Goal: Transaction & Acquisition: Book appointment/travel/reservation

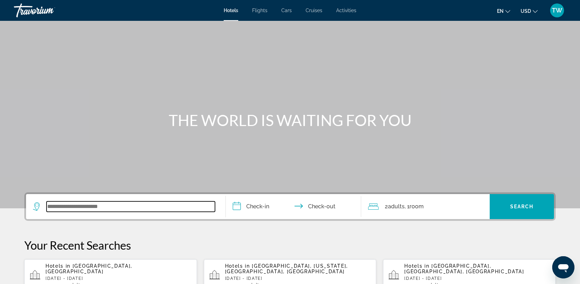
click at [89, 207] on input "Search widget" at bounding box center [131, 207] width 169 height 10
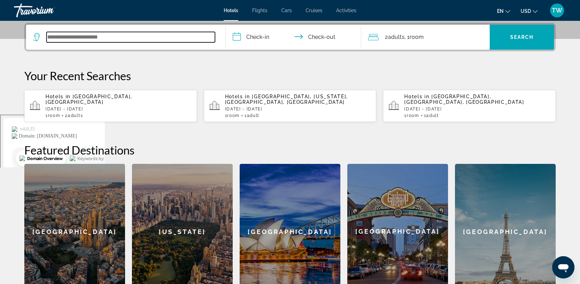
scroll to position [170, 0]
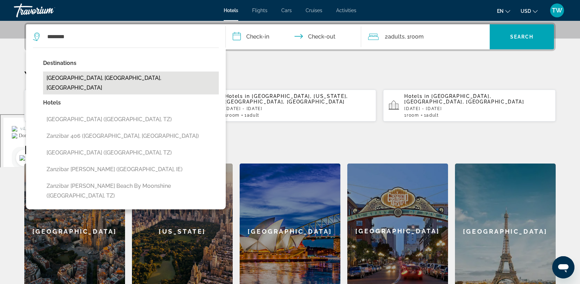
click at [94, 77] on button "[GEOGRAPHIC_DATA], [GEOGRAPHIC_DATA], [GEOGRAPHIC_DATA]" at bounding box center [131, 83] width 176 height 23
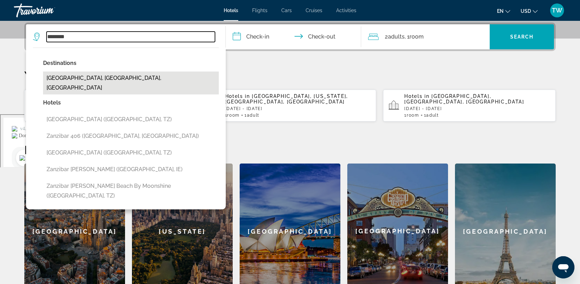
type input "**********"
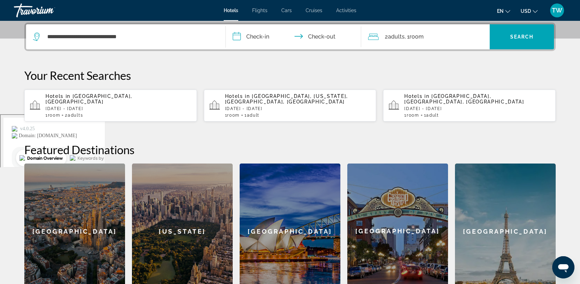
click at [242, 40] on input "**********" at bounding box center [295, 37] width 138 height 27
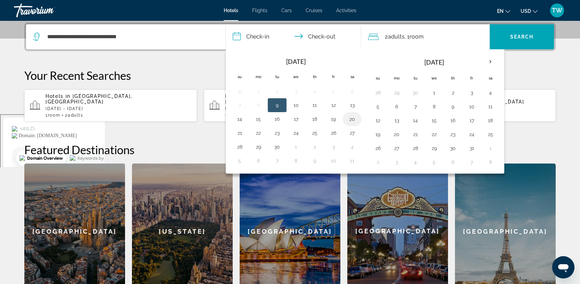
click at [352, 119] on button "20" at bounding box center [352, 119] width 11 height 10
click at [257, 133] on button "22" at bounding box center [258, 133] width 11 height 10
type input "**********"
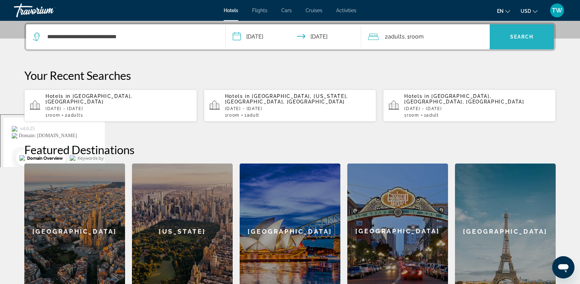
click at [516, 31] on span "Search widget" at bounding box center [522, 37] width 64 height 17
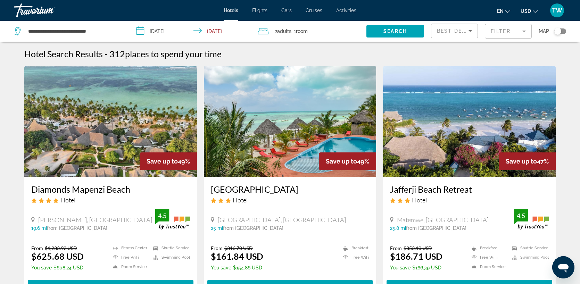
click at [522, 31] on mat-form-field "Filter" at bounding box center [508, 31] width 47 height 15
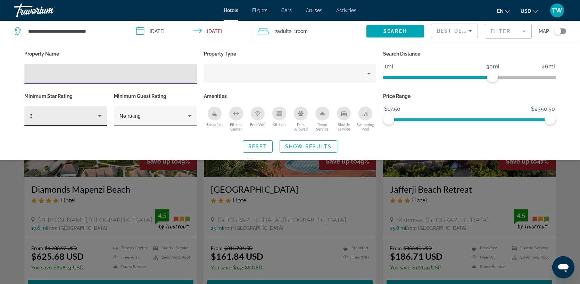
click at [98, 115] on icon "Hotel Filters" at bounding box center [99, 116] width 3 height 2
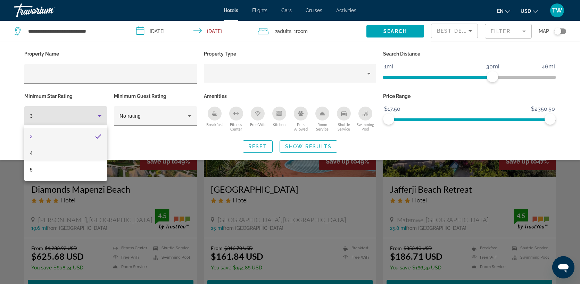
click at [61, 155] on mat-option "4" at bounding box center [65, 153] width 83 height 17
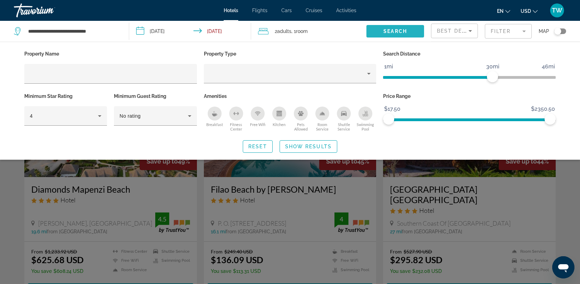
click at [411, 33] on span "Search widget" at bounding box center [396, 31] width 58 height 17
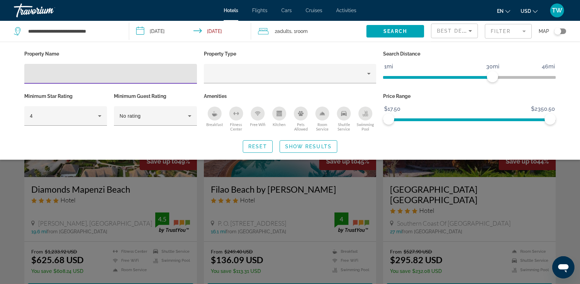
click at [129, 76] on input "Hotel Filters" at bounding box center [111, 74] width 162 height 8
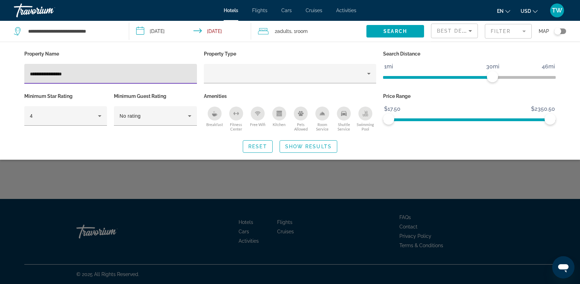
type input "**********"
click at [310, 147] on span "Show Results" at bounding box center [308, 147] width 47 height 6
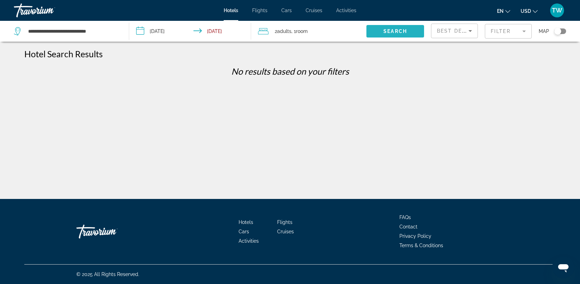
click at [408, 33] on span "Search widget" at bounding box center [396, 31] width 58 height 17
click at [468, 29] on icon "Sort by" at bounding box center [470, 31] width 8 height 8
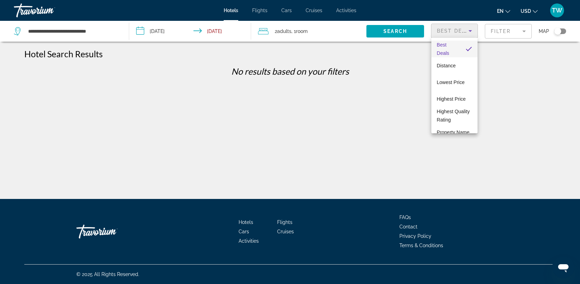
click at [507, 36] on div at bounding box center [290, 142] width 580 height 284
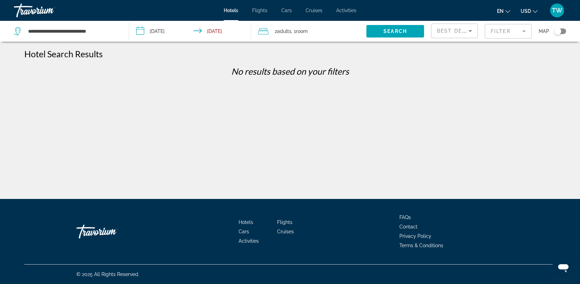
click at [507, 36] on mat-form-field "Filter" at bounding box center [508, 31] width 47 height 15
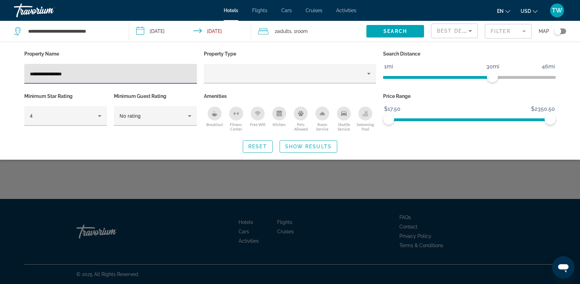
click at [96, 80] on div "**********" at bounding box center [111, 74] width 162 height 20
click at [94, 76] on input "**********" at bounding box center [111, 74] width 162 height 8
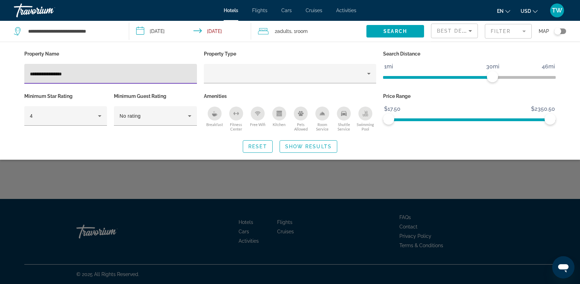
drag, startPoint x: 94, startPoint y: 76, endPoint x: 49, endPoint y: 76, distance: 44.5
click at [49, 76] on input "**********" at bounding box center [111, 74] width 162 height 8
type input "*******"
click at [314, 152] on span "Search widget" at bounding box center [308, 146] width 57 height 17
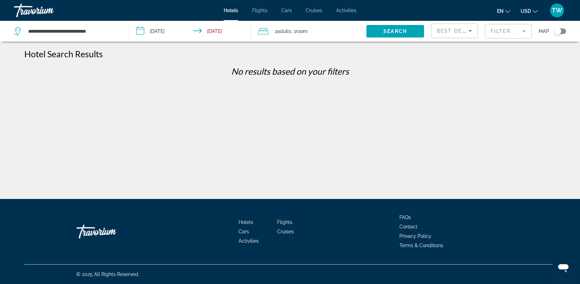
click at [512, 33] on mat-form-field "Filter" at bounding box center [508, 31] width 47 height 15
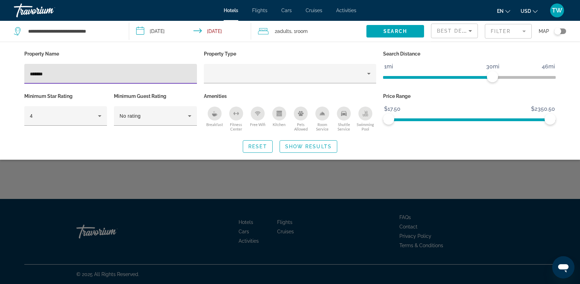
click at [116, 76] on input "*******" at bounding box center [111, 74] width 162 height 8
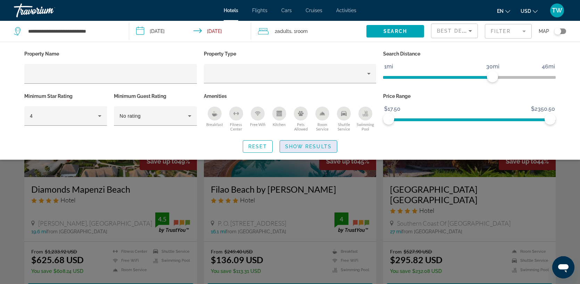
click at [305, 144] on span "Show Results" at bounding box center [308, 147] width 47 height 6
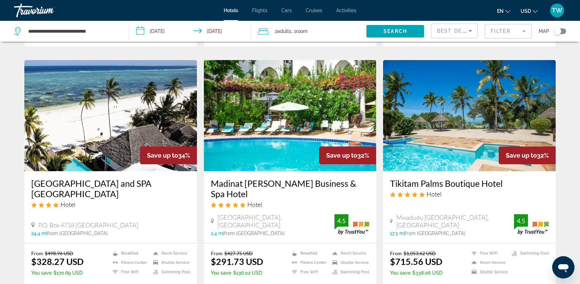
scroll to position [499, 0]
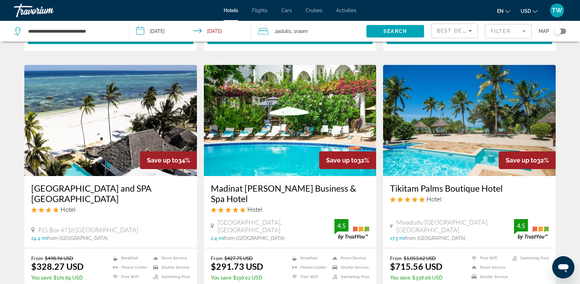
click at [293, 129] on img "Main content" at bounding box center [290, 120] width 173 height 111
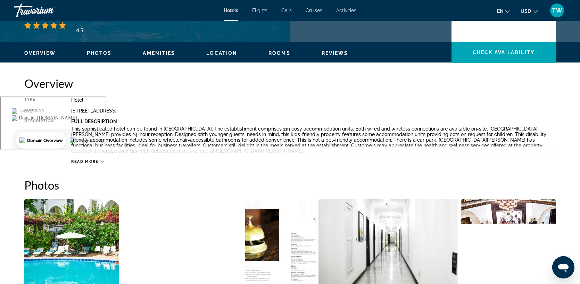
scroll to position [221, 0]
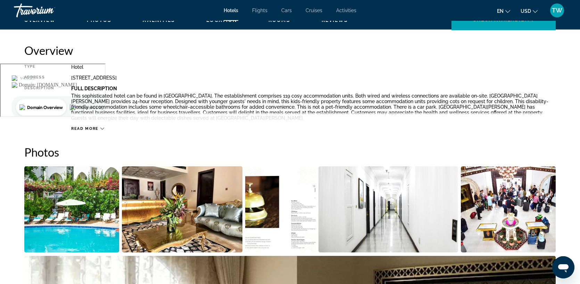
click at [98, 130] on div "Read more" at bounding box center [87, 129] width 33 height 5
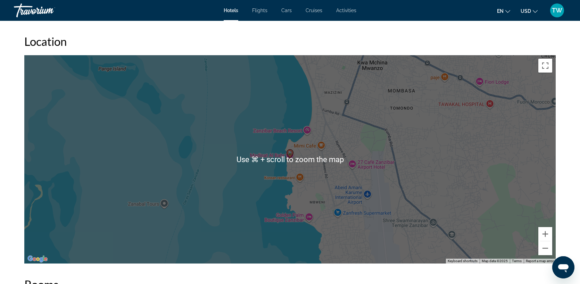
scroll to position [618, 0]
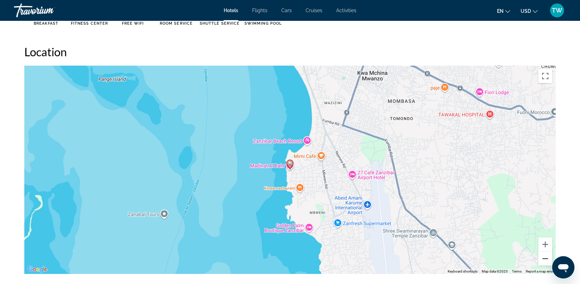
click at [544, 258] on button "Zoom out" at bounding box center [546, 259] width 14 height 14
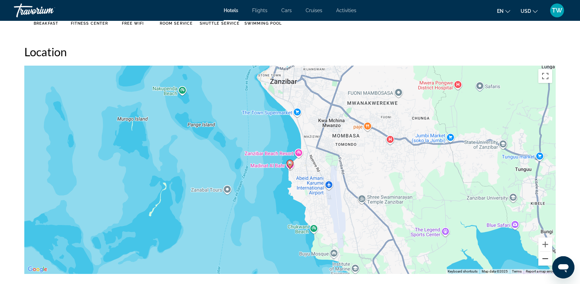
click at [544, 258] on button "Zoom out" at bounding box center [546, 259] width 14 height 14
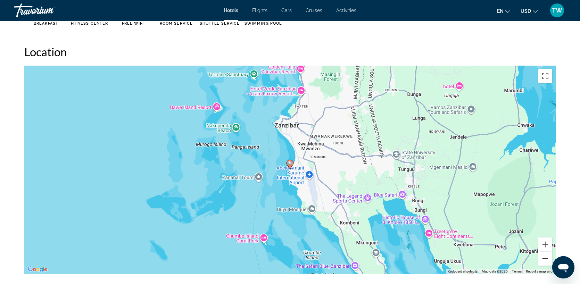
click at [545, 258] on button "Zoom out" at bounding box center [546, 259] width 14 height 14
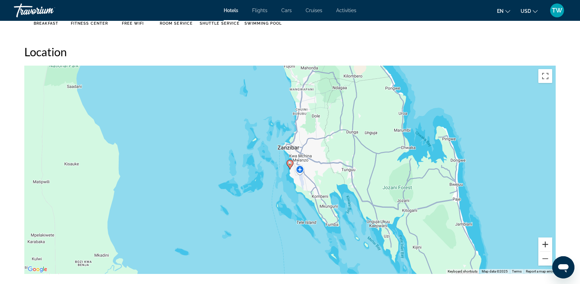
click at [547, 245] on button "Zoom in" at bounding box center [546, 245] width 14 height 14
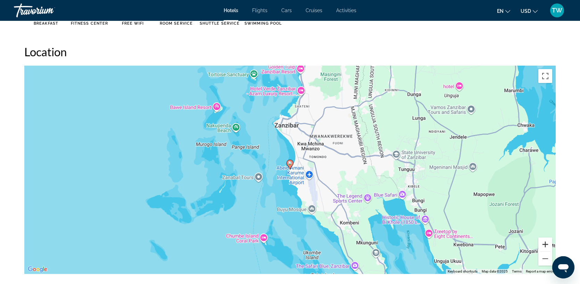
click at [547, 245] on button "Zoom in" at bounding box center [546, 245] width 14 height 14
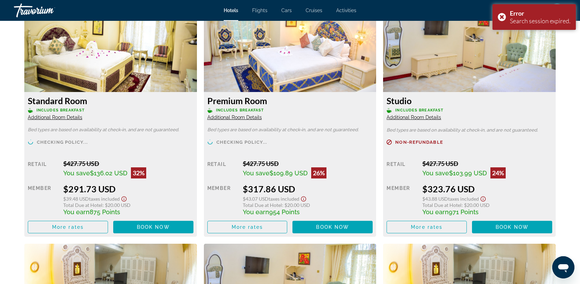
scroll to position [969, 0]
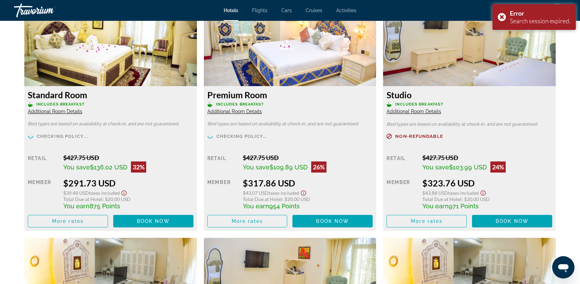
click at [247, 112] on span "Additional Room Details" at bounding box center [235, 112] width 55 height 6
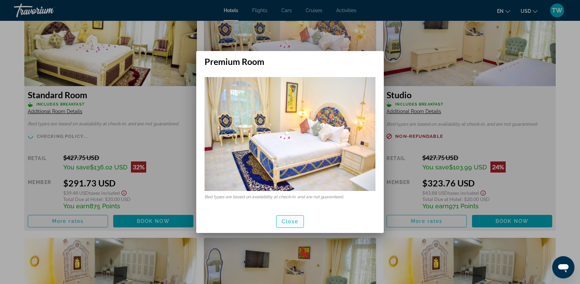
click at [290, 219] on span "Close" at bounding box center [290, 222] width 17 height 6
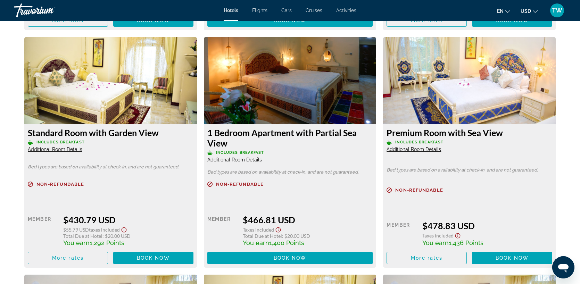
scroll to position [1409, 0]
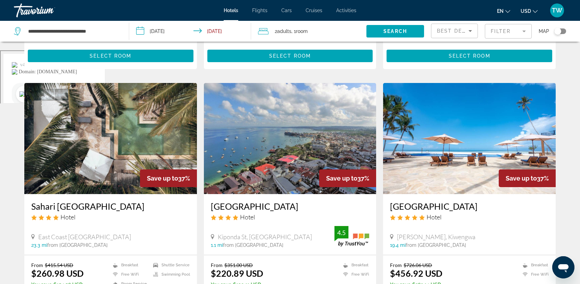
scroll to position [236, 0]
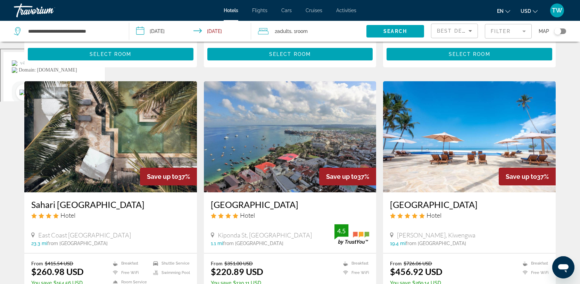
click at [456, 128] on img "Main content" at bounding box center [469, 136] width 173 height 111
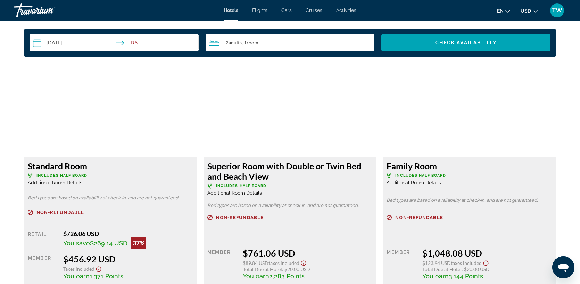
scroll to position [918, 0]
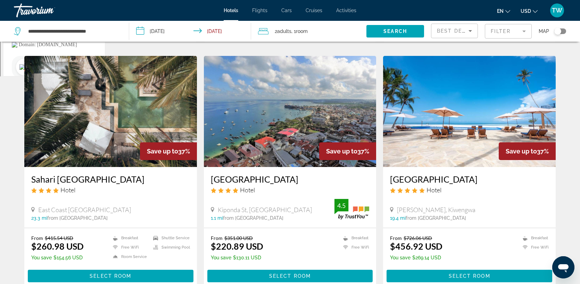
scroll to position [263, 0]
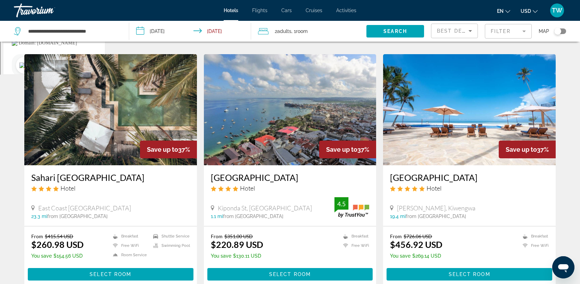
click at [290, 131] on img "Main content" at bounding box center [290, 109] width 173 height 111
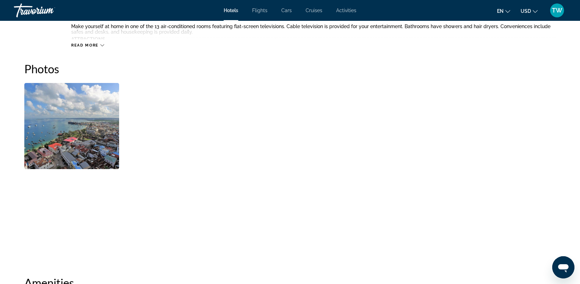
scroll to position [320, 0]
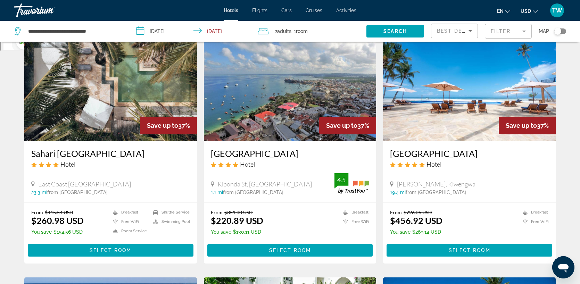
scroll to position [287, 0]
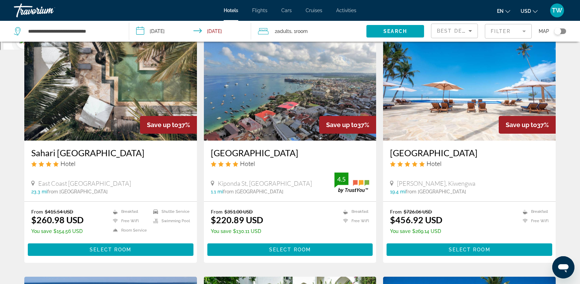
click at [124, 89] on img "Main content" at bounding box center [110, 85] width 173 height 111
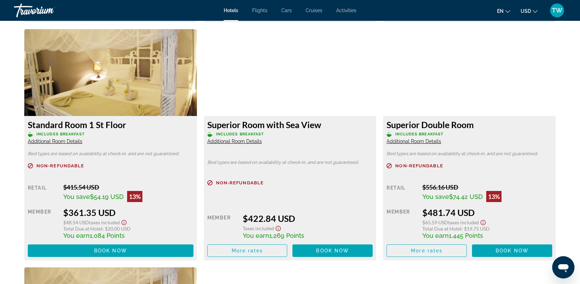
scroll to position [1190, 0]
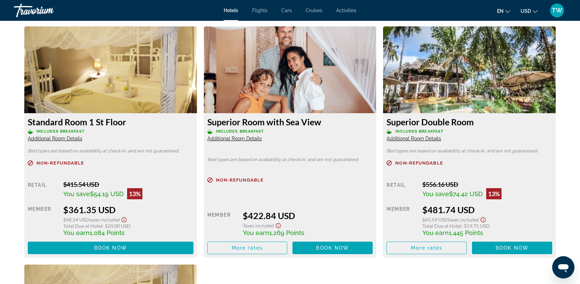
click at [239, 140] on span "Additional Room Details" at bounding box center [235, 139] width 55 height 6
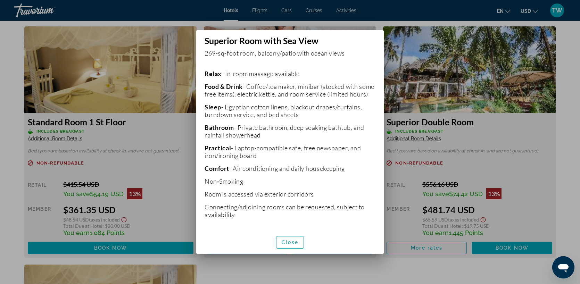
scroll to position [153, 0]
click at [286, 240] on span "Close" at bounding box center [290, 243] width 17 height 6
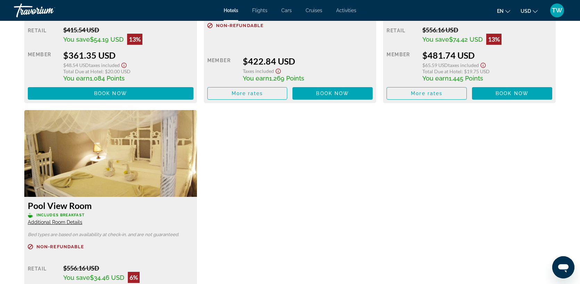
scroll to position [1404, 0]
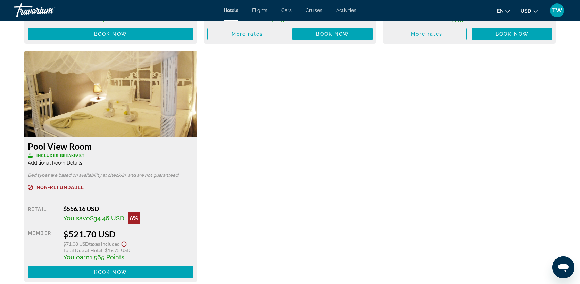
click at [64, 164] on span "Additional Room Details" at bounding box center [55, 163] width 55 height 6
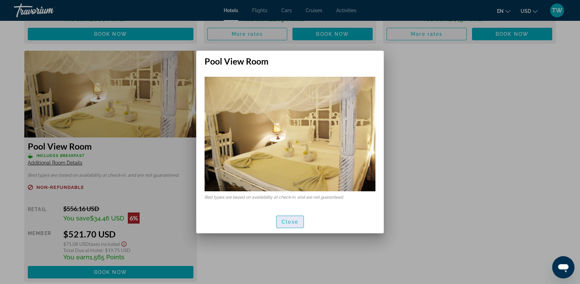
click at [290, 221] on span "Close" at bounding box center [290, 222] width 17 height 6
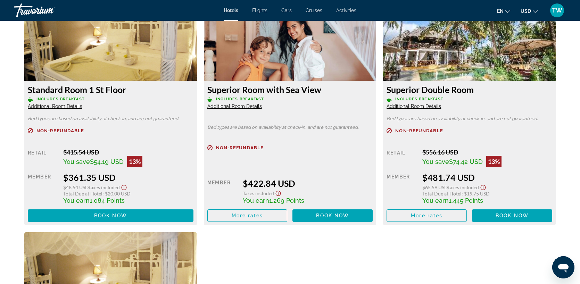
scroll to position [1162, 0]
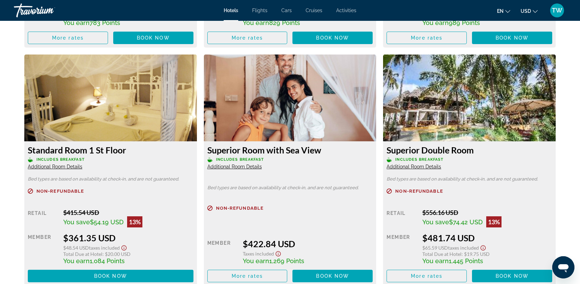
click at [427, 167] on span "Additional Room Details" at bounding box center [414, 167] width 55 height 6
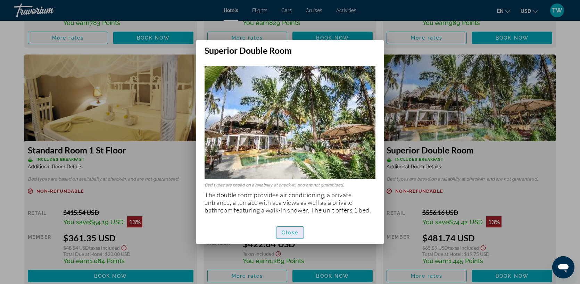
click at [291, 231] on span "Close" at bounding box center [290, 233] width 17 height 6
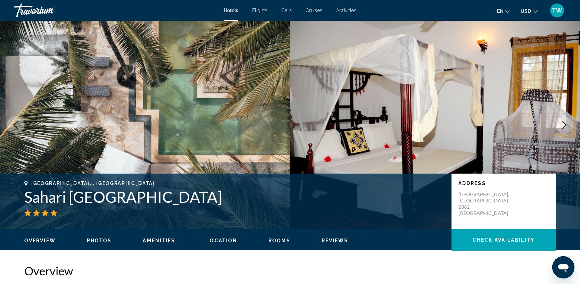
scroll to position [1162, 0]
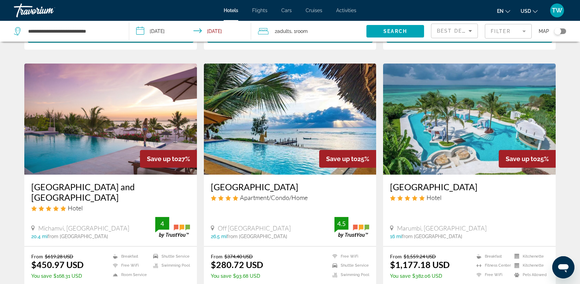
scroll to position [763, 0]
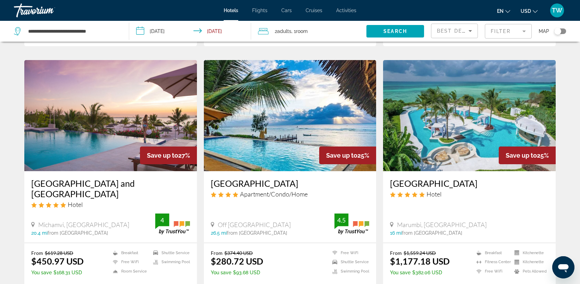
click at [106, 123] on img "Main content" at bounding box center [110, 115] width 173 height 111
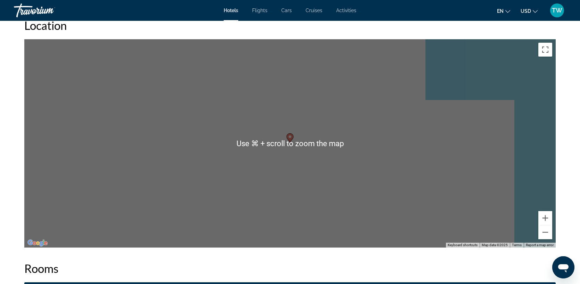
scroll to position [653, 0]
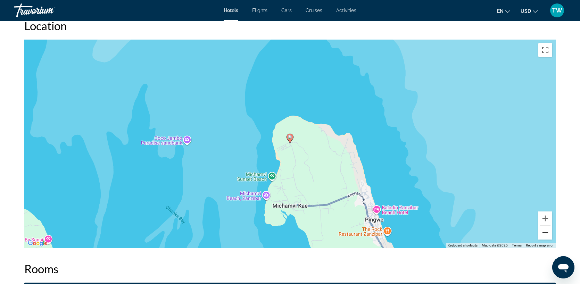
click at [545, 233] on button "Zoom out" at bounding box center [546, 233] width 14 height 14
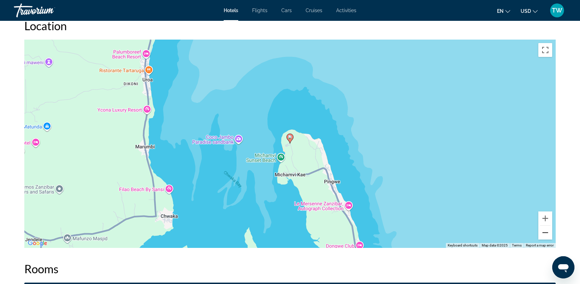
click at [545, 233] on button "Zoom out" at bounding box center [546, 233] width 14 height 14
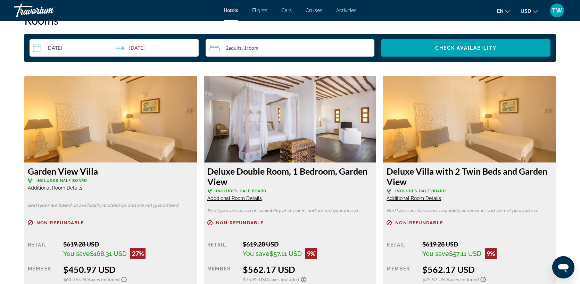
scroll to position [903, 0]
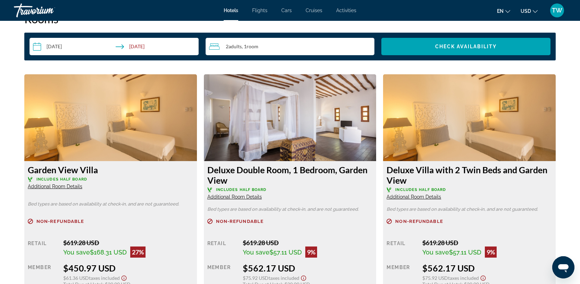
click at [232, 197] on span "Additional Room Details" at bounding box center [235, 197] width 55 height 6
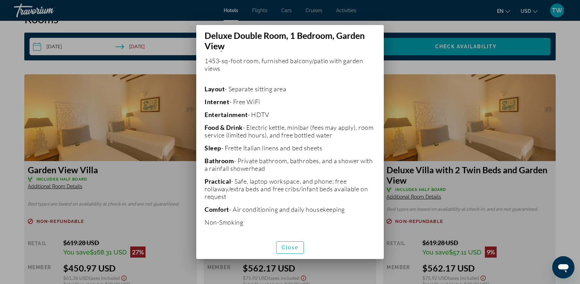
scroll to position [143, 0]
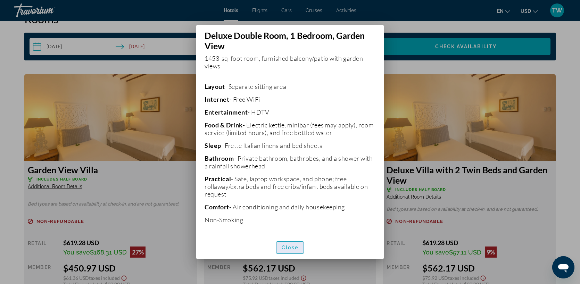
click at [288, 246] on span "Close" at bounding box center [290, 248] width 17 height 6
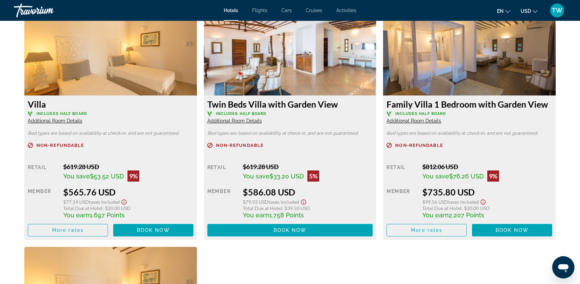
scroll to position [1222, 0]
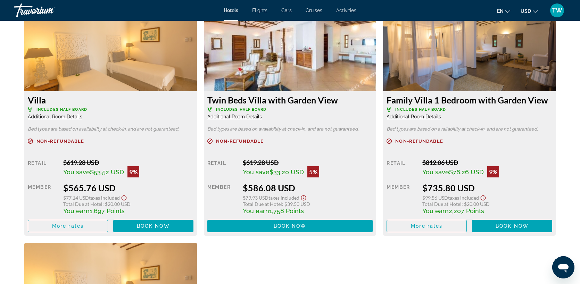
click at [73, 113] on div "Villa Includes Half Board Additional Room Details" at bounding box center [111, 107] width 166 height 25
click at [71, 118] on span "Additional Room Details" at bounding box center [55, 117] width 55 height 6
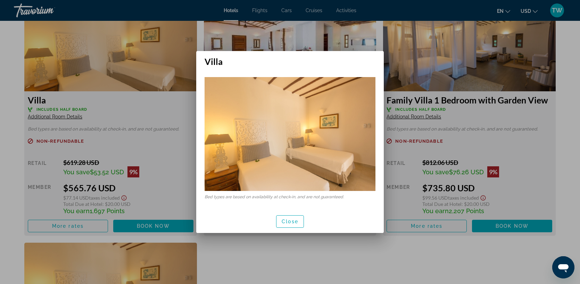
scroll to position [0, 0]
click at [293, 224] on span "Close" at bounding box center [290, 222] width 17 height 6
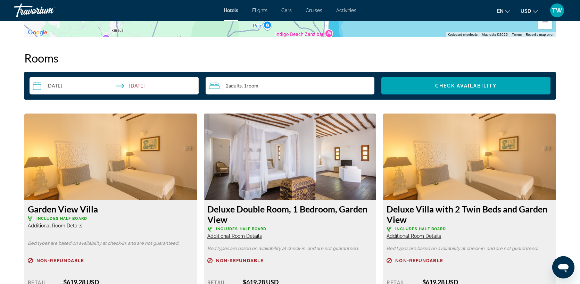
scroll to position [853, 0]
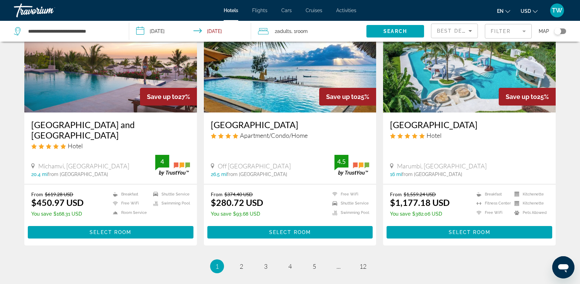
scroll to position [805, 0]
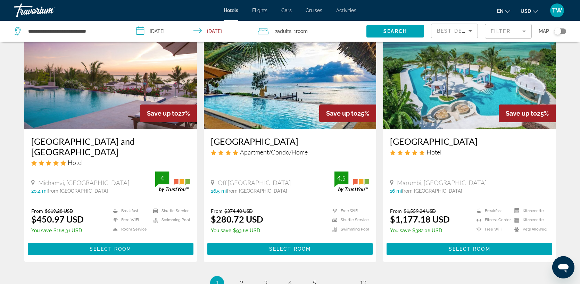
click at [289, 91] on img "Main content" at bounding box center [290, 73] width 173 height 111
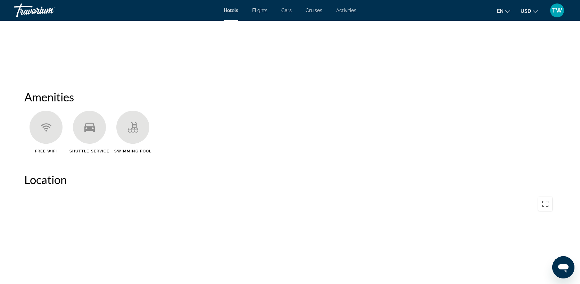
scroll to position [503, 0]
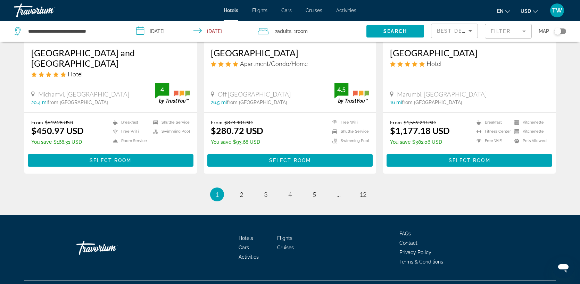
scroll to position [900, 0]
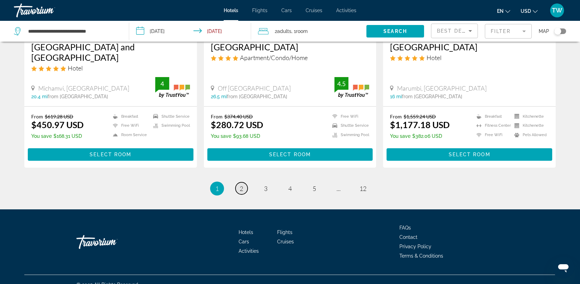
click at [241, 185] on span "2" at bounding box center [241, 189] width 3 height 8
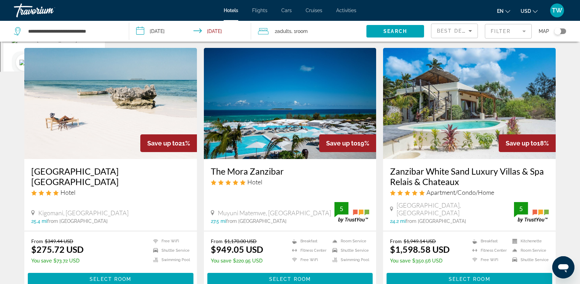
scroll to position [266, 0]
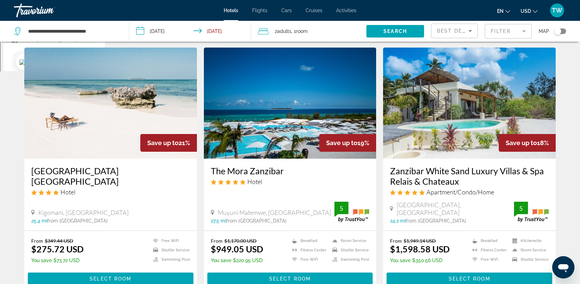
click at [139, 112] on img "Main content" at bounding box center [110, 103] width 173 height 111
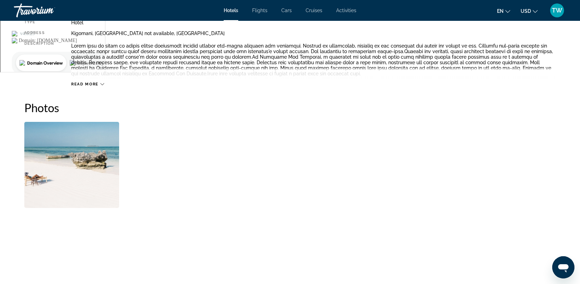
scroll to position [254, 0]
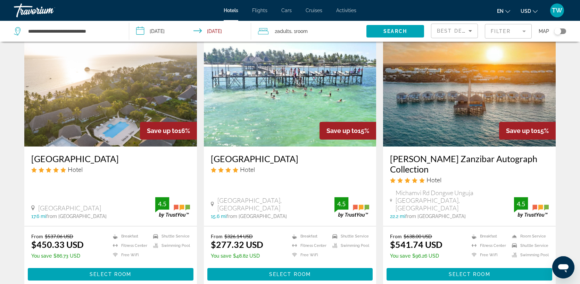
scroll to position [807, 0]
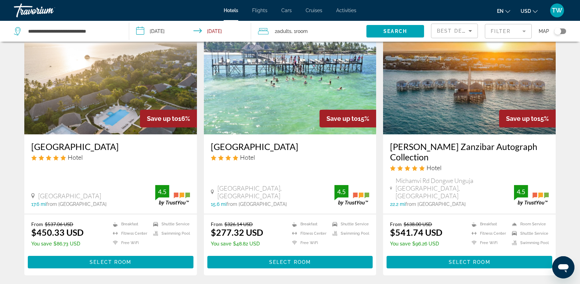
click at [437, 86] on img "Main content" at bounding box center [469, 78] width 173 height 111
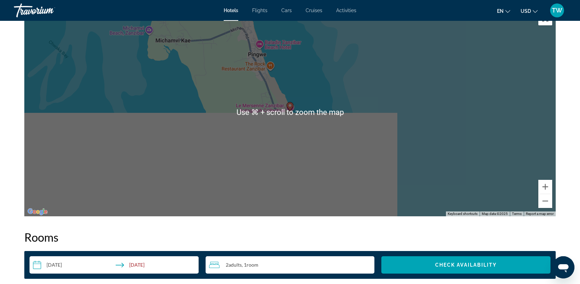
scroll to position [678, 0]
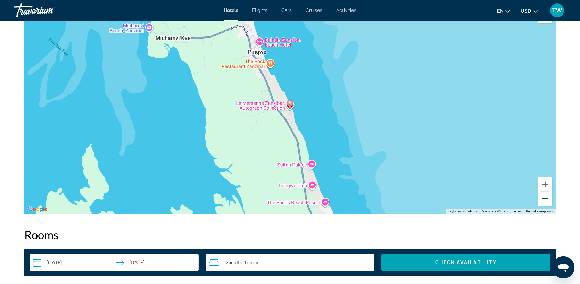
click at [546, 199] on button "Zoom out" at bounding box center [546, 199] width 14 height 14
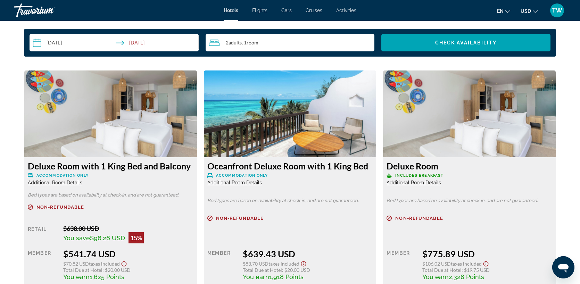
scroll to position [898, 0]
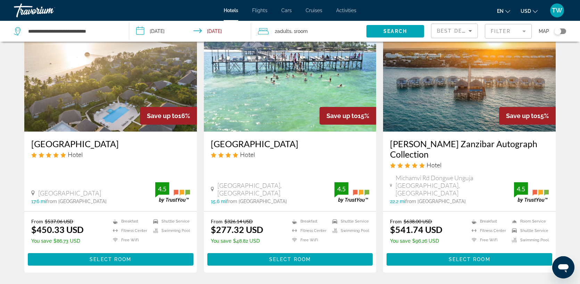
scroll to position [810, 0]
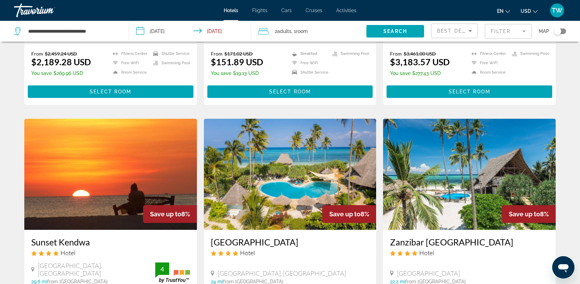
scroll to position [718, 0]
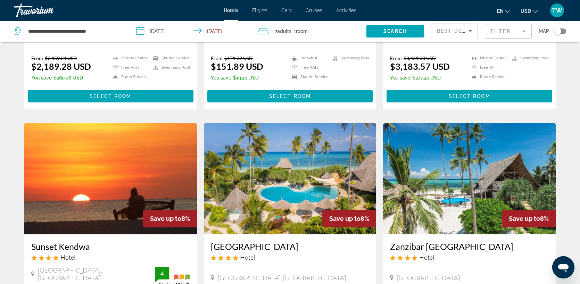
click at [444, 181] on img "Main content" at bounding box center [469, 178] width 173 height 111
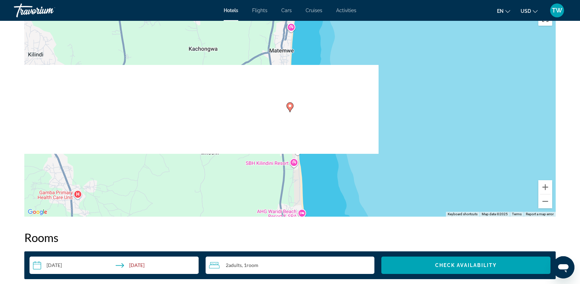
scroll to position [659, 0]
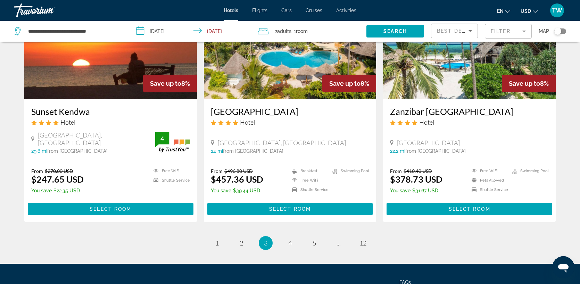
scroll to position [866, 0]
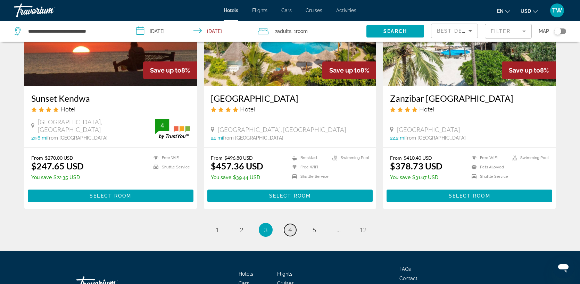
click at [289, 226] on span "4" at bounding box center [290, 230] width 3 height 8
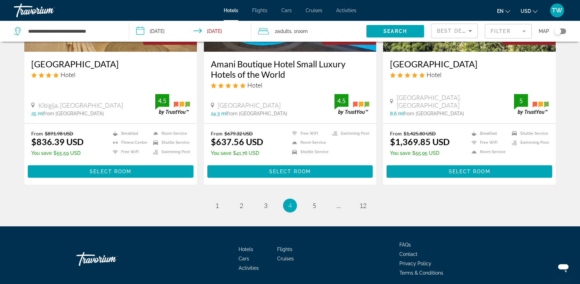
scroll to position [895, 0]
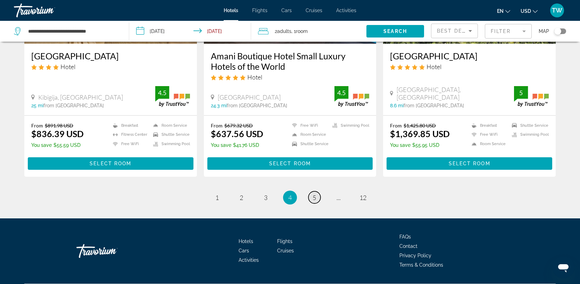
click at [316, 194] on span "5" at bounding box center [314, 198] width 3 height 8
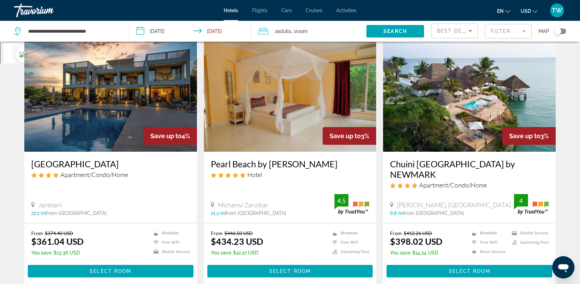
scroll to position [269, 0]
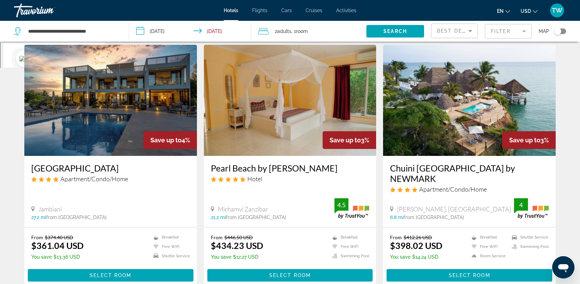
click at [448, 117] on img "Main content" at bounding box center [469, 100] width 173 height 111
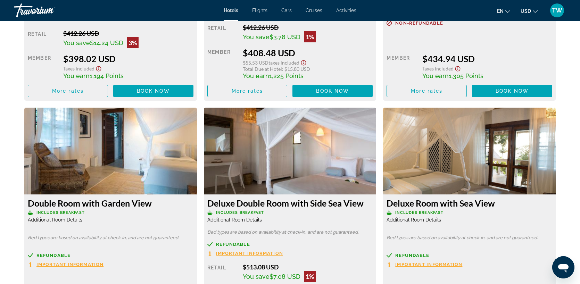
scroll to position [1115, 0]
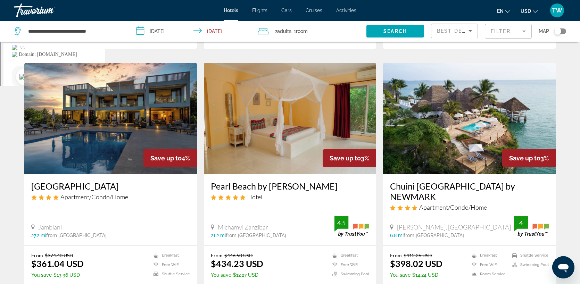
scroll to position [252, 0]
click at [136, 127] on img "Main content" at bounding box center [110, 118] width 173 height 111
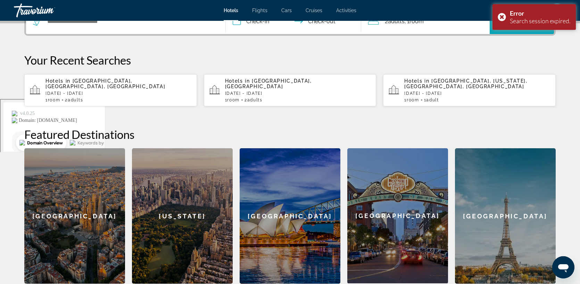
scroll to position [210, 0]
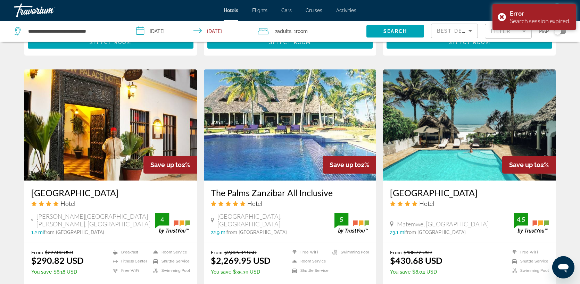
scroll to position [749, 0]
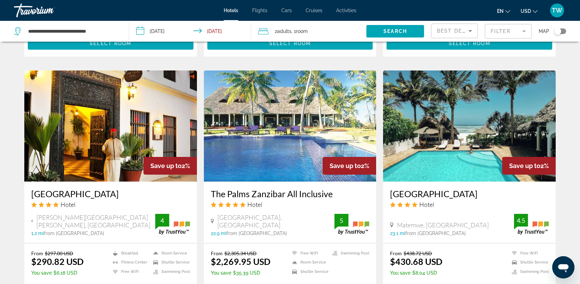
click at [114, 169] on img "Main content" at bounding box center [110, 126] width 173 height 111
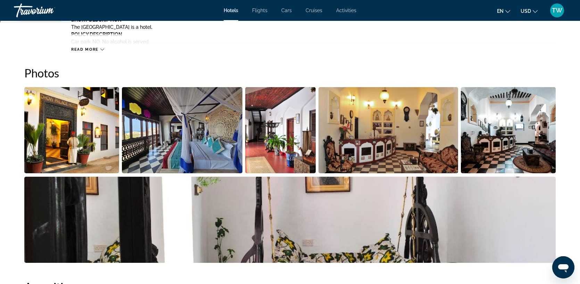
scroll to position [317, 0]
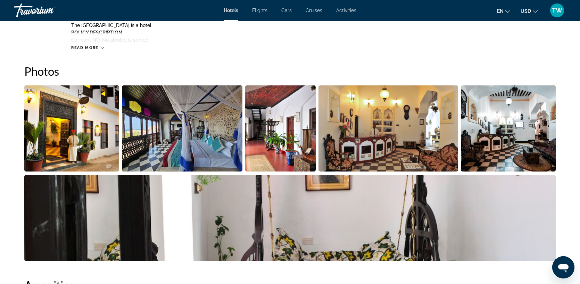
click at [164, 120] on img "Open full-screen image slider" at bounding box center [182, 129] width 121 height 86
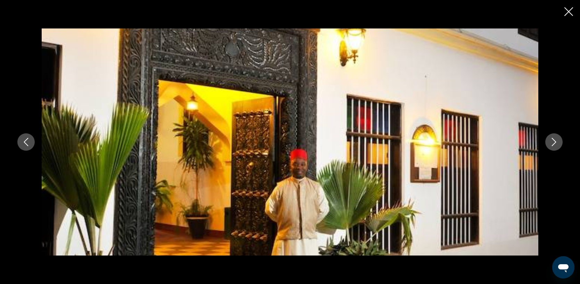
click at [556, 149] on button "Next image" at bounding box center [554, 141] width 17 height 17
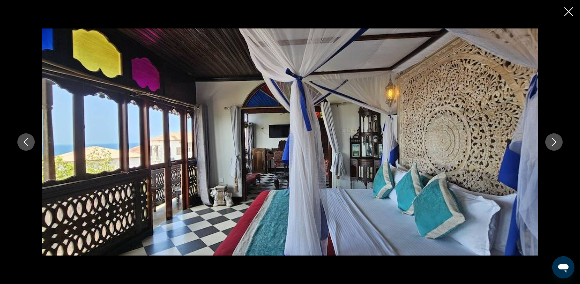
click at [556, 149] on button "Next image" at bounding box center [554, 141] width 17 height 17
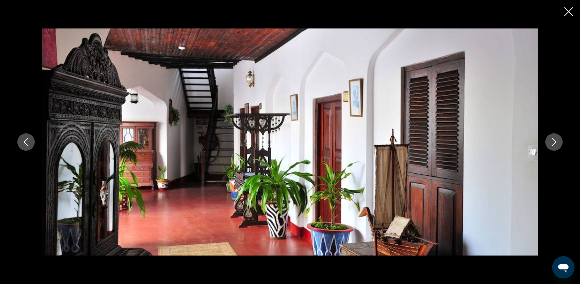
click at [556, 149] on button "Next image" at bounding box center [554, 141] width 17 height 17
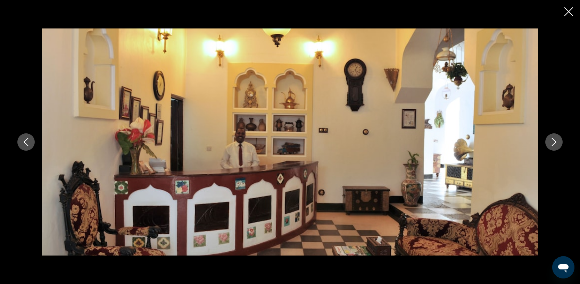
click at [556, 149] on button "Next image" at bounding box center [554, 141] width 17 height 17
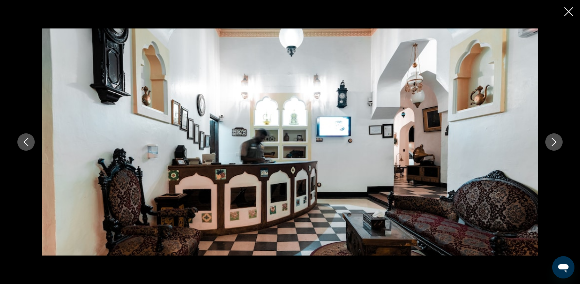
click at [556, 149] on button "Next image" at bounding box center [554, 141] width 17 height 17
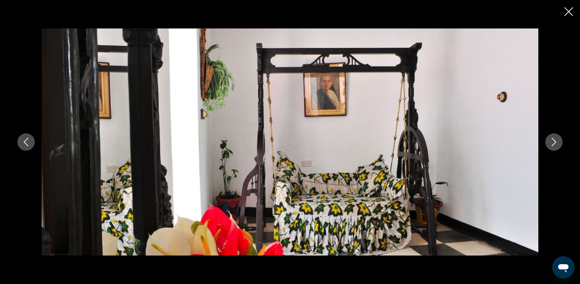
click at [556, 149] on button "Next image" at bounding box center [554, 141] width 17 height 17
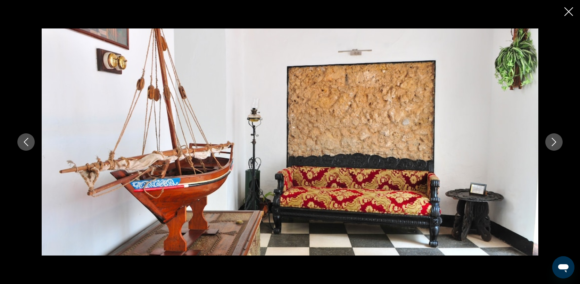
click at [556, 149] on button "Next image" at bounding box center [554, 141] width 17 height 17
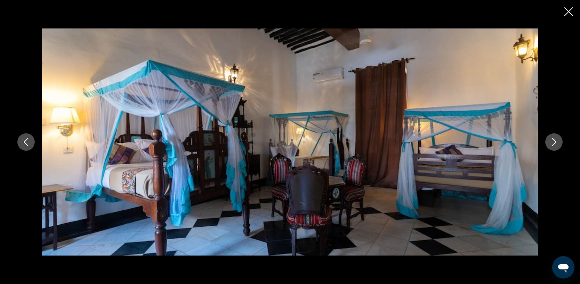
click at [556, 149] on button "Next image" at bounding box center [554, 141] width 17 height 17
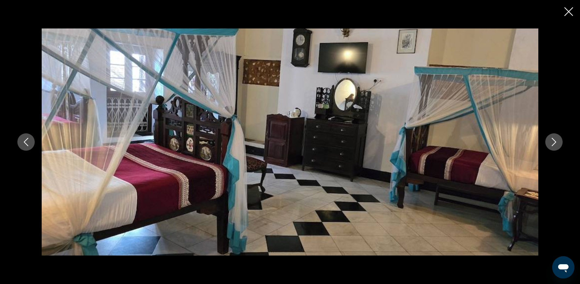
click at [556, 149] on button "Next image" at bounding box center [554, 141] width 17 height 17
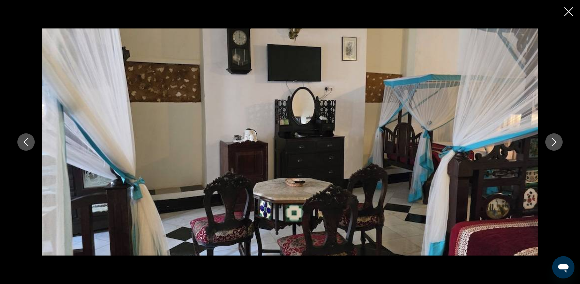
click at [568, 11] on icon "Close slideshow" at bounding box center [569, 11] width 9 height 9
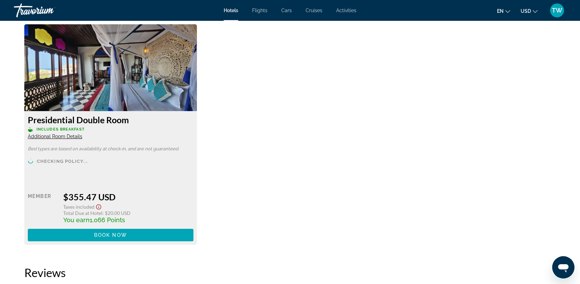
scroll to position [1424, 0]
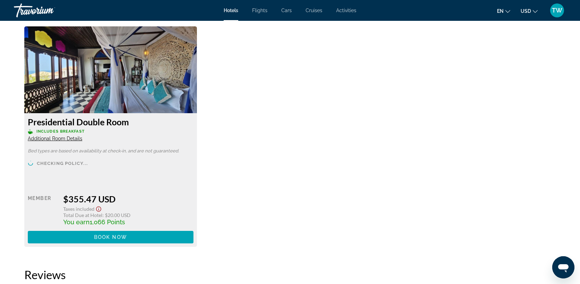
click at [70, 139] on span "Additional Room Details" at bounding box center [55, 139] width 55 height 6
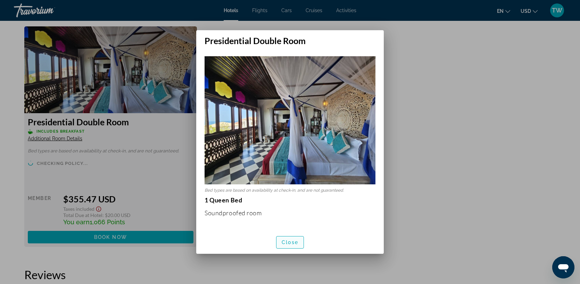
click at [296, 244] on span "Close" at bounding box center [290, 243] width 17 height 6
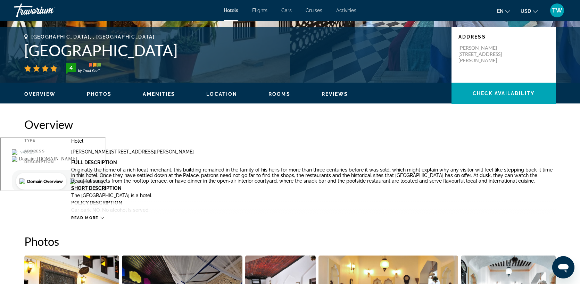
scroll to position [152, 0]
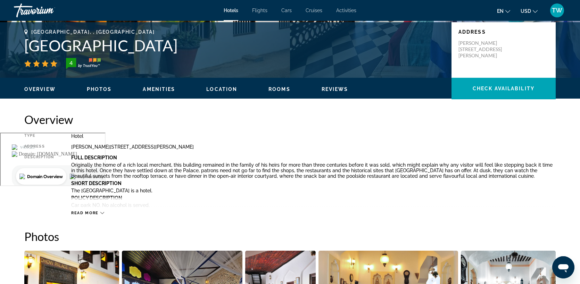
click at [102, 213] on icon "Main content" at bounding box center [102, 213] width 4 height 4
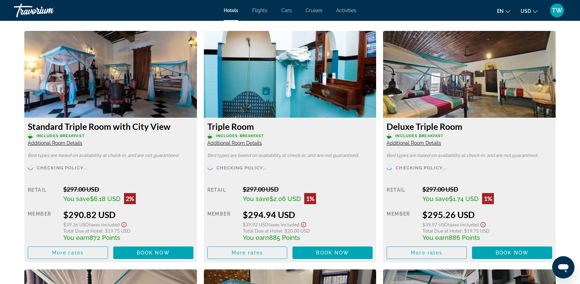
scroll to position [1042, 0]
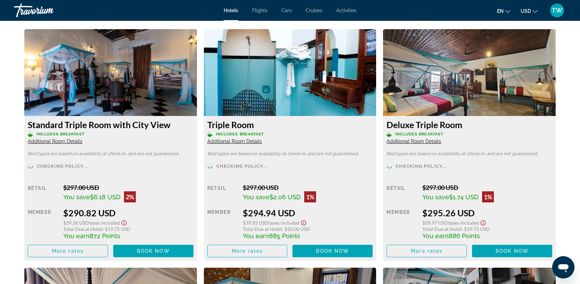
click at [249, 142] on span "Additional Room Details" at bounding box center [235, 142] width 55 height 6
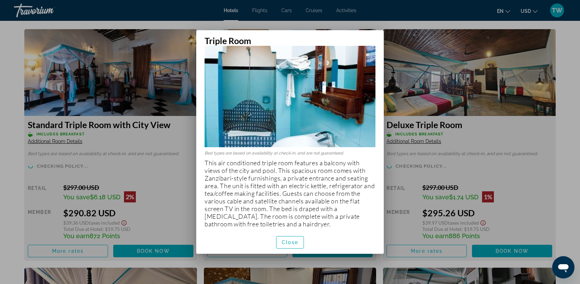
scroll to position [41, 0]
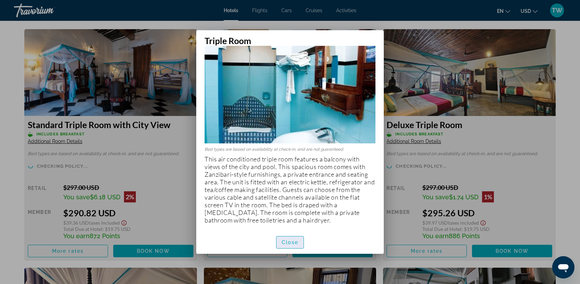
click at [288, 240] on span "Close" at bounding box center [290, 243] width 17 height 6
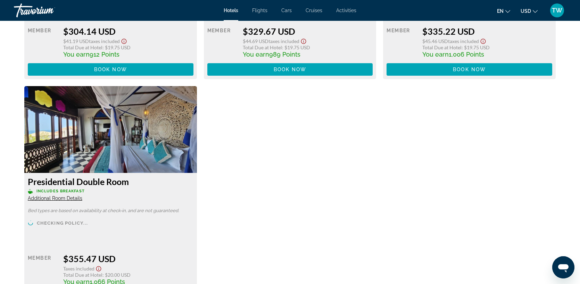
scroll to position [1456, 0]
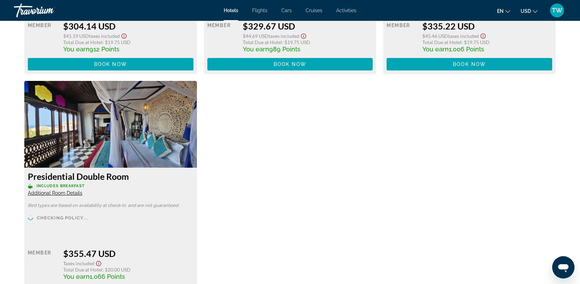
click at [72, 192] on span "Additional Room Details" at bounding box center [55, 193] width 55 height 6
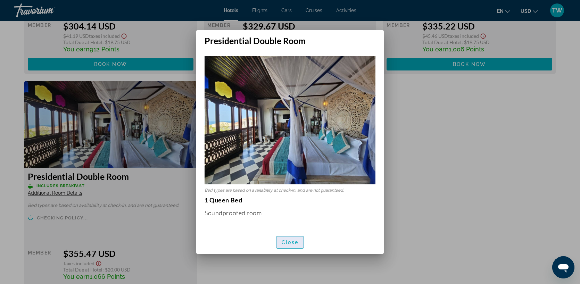
click at [292, 240] on span "Close" at bounding box center [290, 243] width 17 height 6
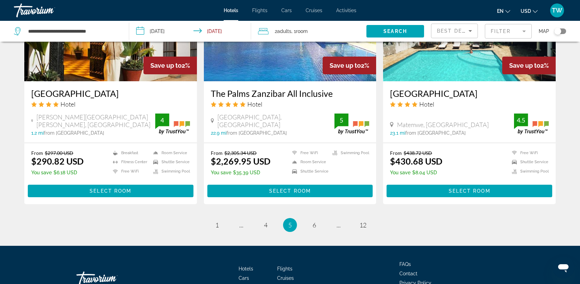
scroll to position [851, 0]
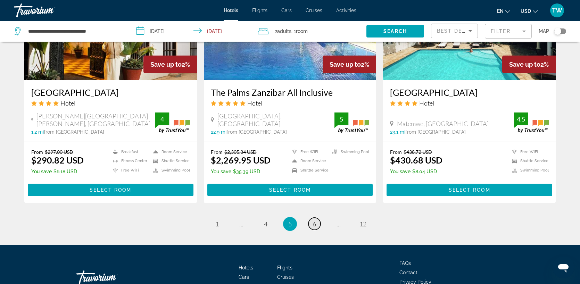
click at [314, 223] on span "6" at bounding box center [314, 224] width 3 height 8
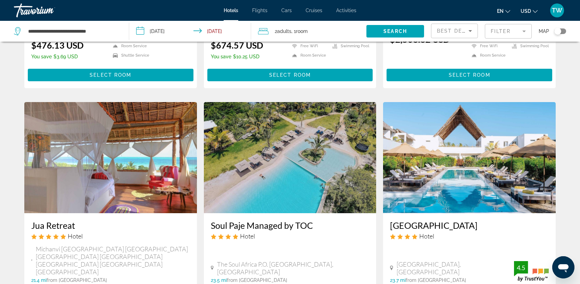
scroll to position [475, 0]
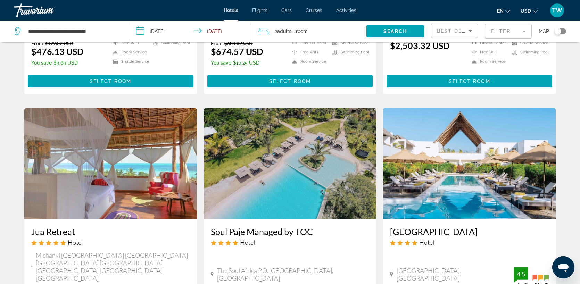
click at [476, 152] on img "Main content" at bounding box center [469, 163] width 173 height 111
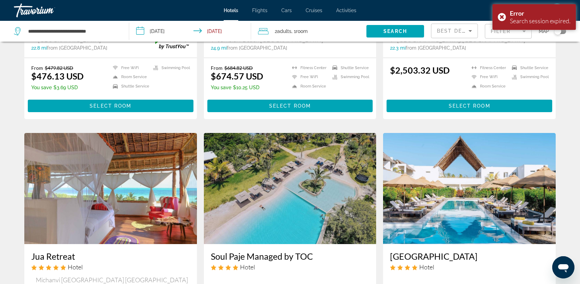
scroll to position [458, 0]
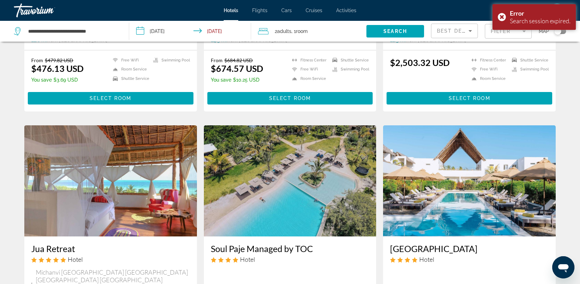
click at [445, 197] on img "Main content" at bounding box center [469, 180] width 173 height 111
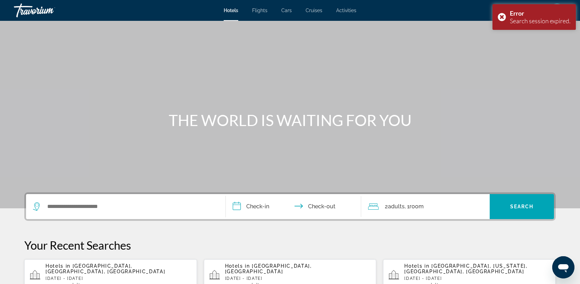
click at [101, 267] on span "[GEOGRAPHIC_DATA], [GEOGRAPHIC_DATA], [GEOGRAPHIC_DATA]" at bounding box center [106, 268] width 120 height 11
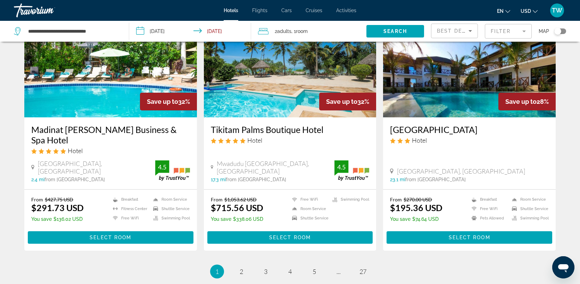
scroll to position [818, 0]
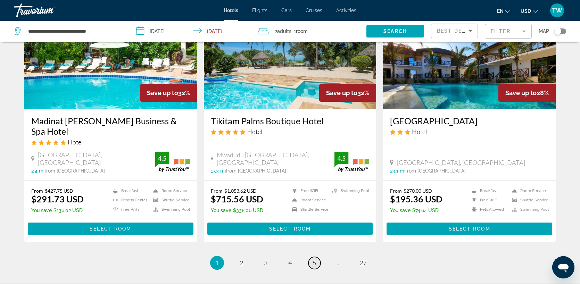
click at [314, 259] on span "5" at bounding box center [314, 263] width 3 height 8
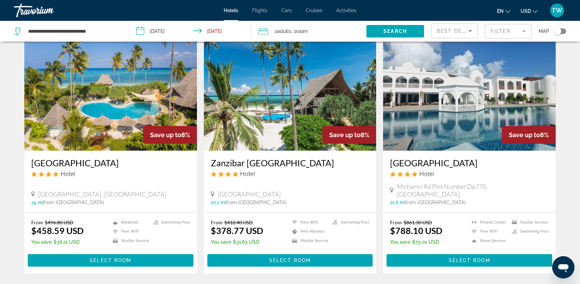
scroll to position [528, 0]
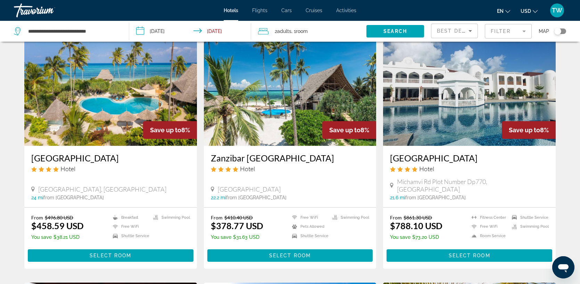
click at [520, 33] on mat-form-field "Filter" at bounding box center [508, 31] width 47 height 15
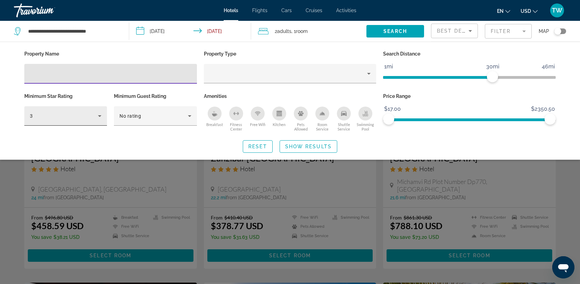
click at [102, 116] on icon "Hotel Filters" at bounding box center [100, 116] width 8 height 8
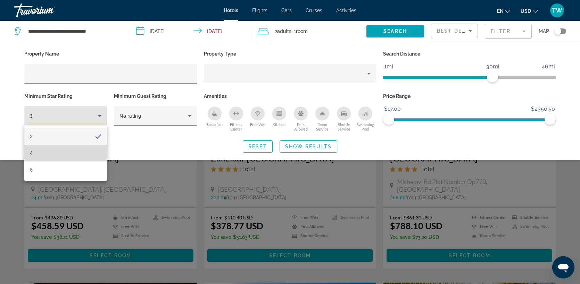
click at [35, 155] on mat-option "4" at bounding box center [65, 153] width 83 height 17
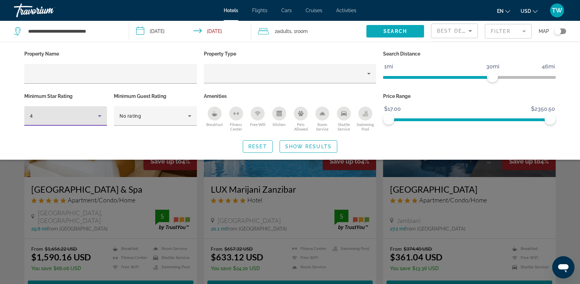
click at [403, 32] on span "Search" at bounding box center [396, 32] width 24 height 6
click at [106, 114] on div "4" at bounding box center [65, 115] width 83 height 19
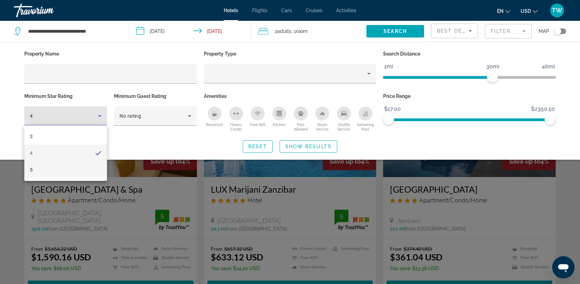
click at [63, 170] on mat-option "5" at bounding box center [65, 170] width 83 height 17
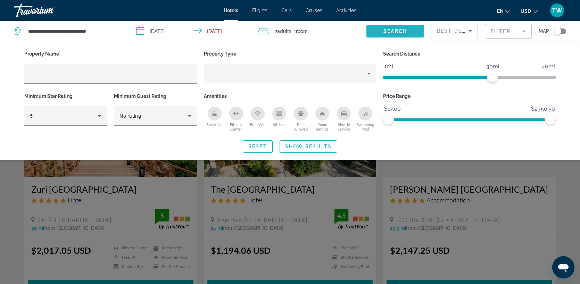
click at [399, 25] on span "Search widget" at bounding box center [396, 31] width 58 height 17
click at [400, 31] on span "Search" at bounding box center [396, 32] width 24 height 6
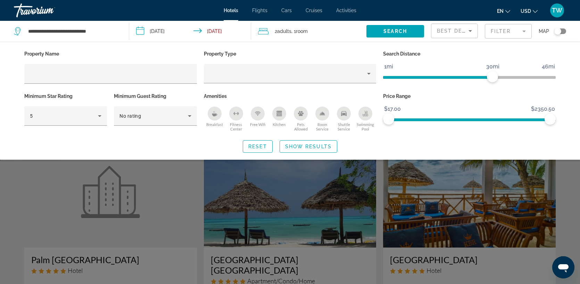
scroll to position [179, 0]
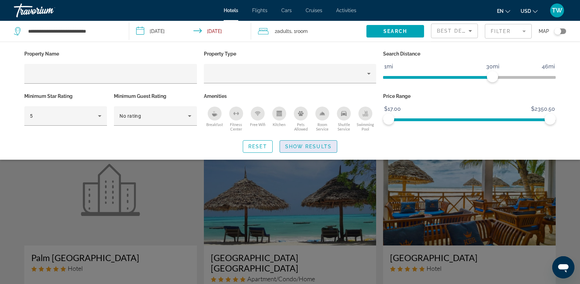
click at [327, 143] on span "Search widget" at bounding box center [308, 146] width 57 height 17
